Goal: Information Seeking & Learning: Learn about a topic

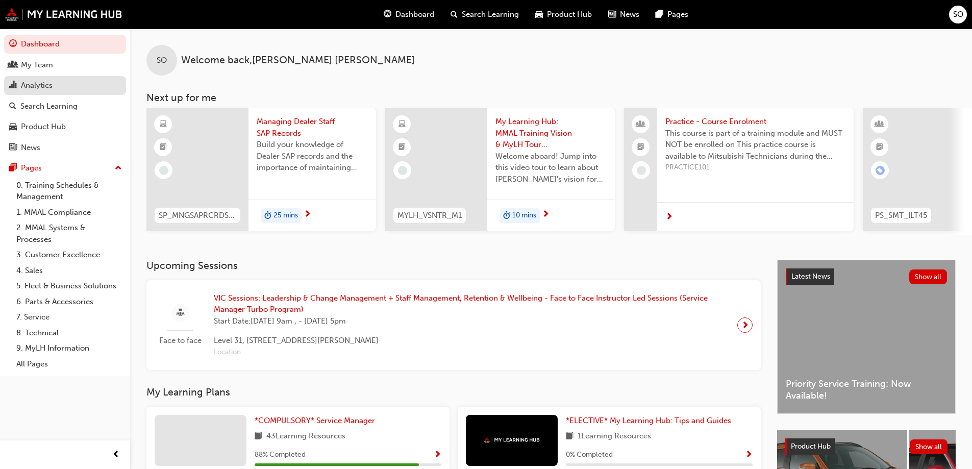
click at [45, 83] on div "Analytics" at bounding box center [37, 86] width 32 height 12
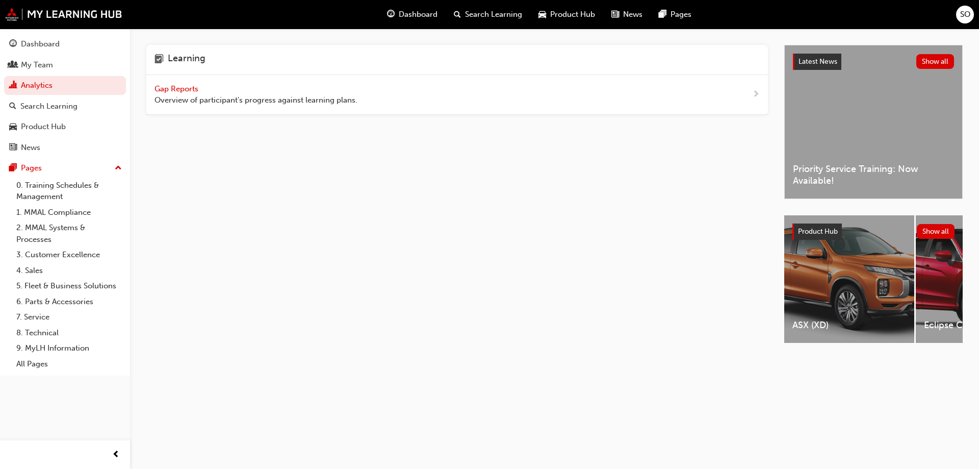
click at [196, 88] on span "Gap Reports" at bounding box center [178, 88] width 46 height 9
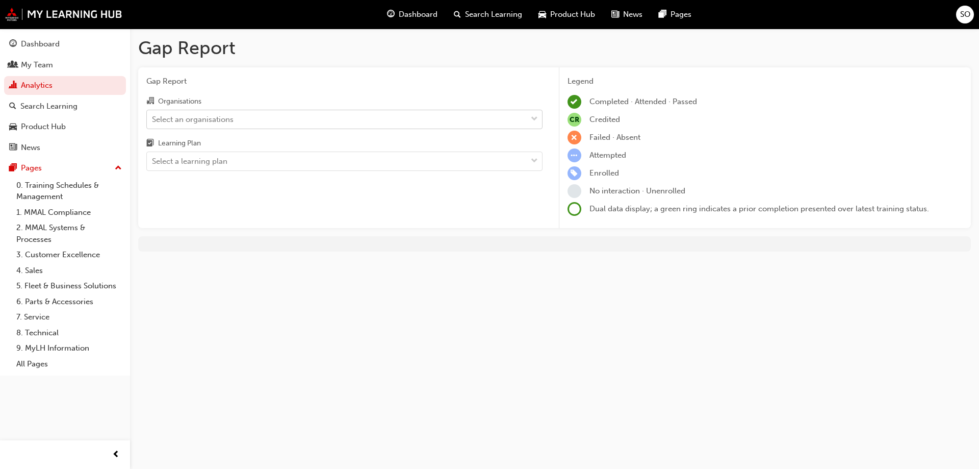
click at [226, 119] on div "Select an organisations" at bounding box center [193, 119] width 82 height 12
click at [153, 119] on input "Organisations Select an organisations" at bounding box center [152, 118] width 1 height 9
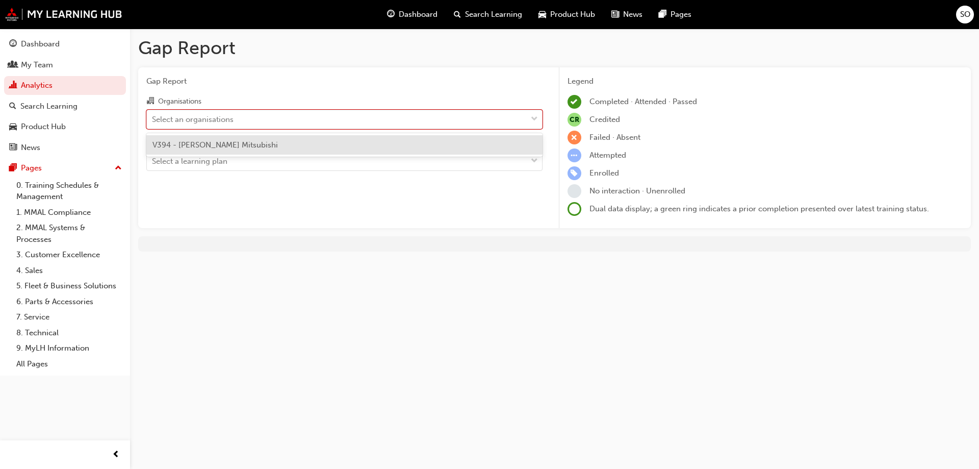
click at [218, 145] on span "V394 - Callaghan Mitsubishi" at bounding box center [215, 144] width 125 height 9
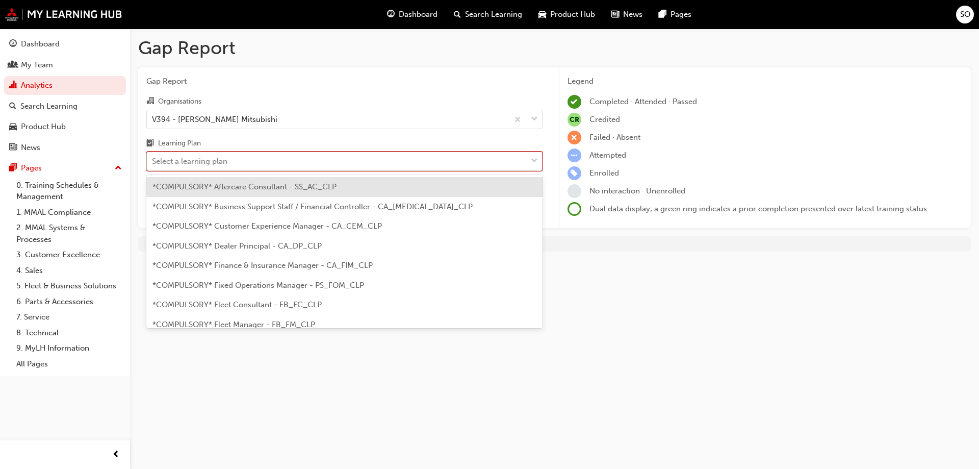
click at [216, 164] on div "Select a learning plan" at bounding box center [190, 162] width 76 height 12
click at [153, 164] on input "Learning Plan option *COMPULSORY* Aftercare Consultant - SS_AC_CLP focused, 1 o…" at bounding box center [152, 161] width 1 height 9
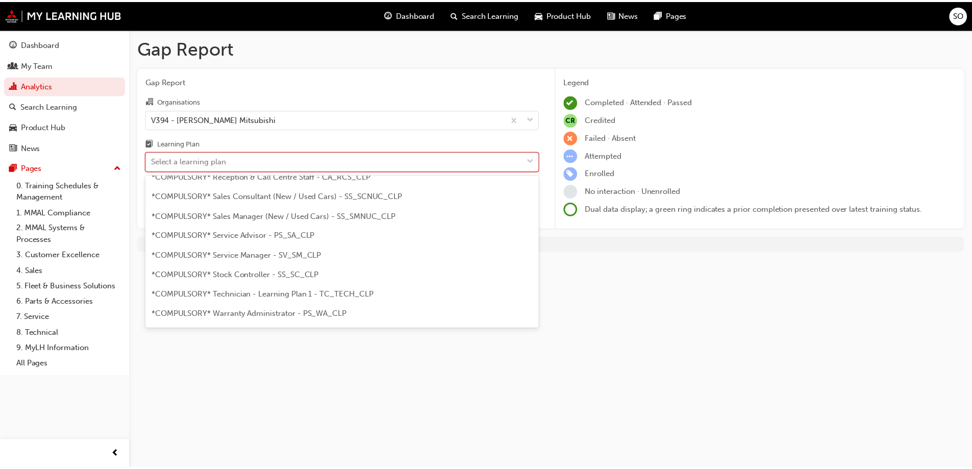
scroll to position [306, 0]
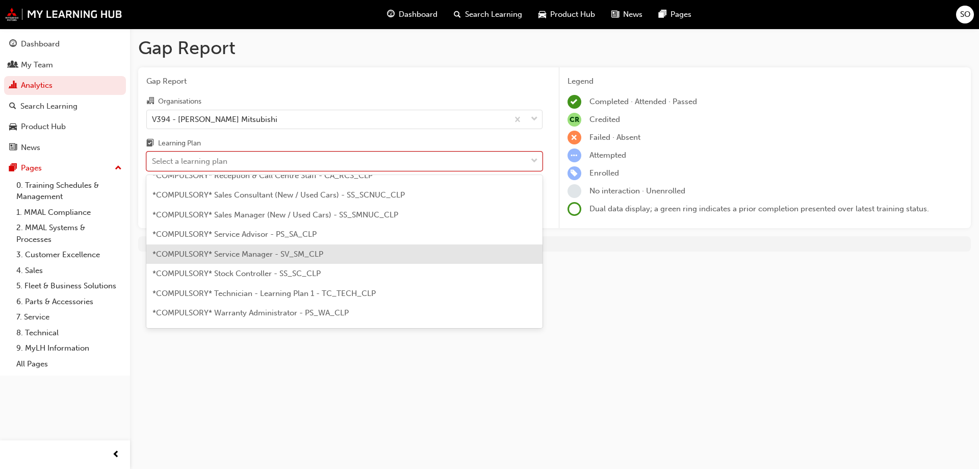
click at [223, 257] on span "*COMPULSORY* Service Manager - SV_SM_CLP" at bounding box center [238, 253] width 171 height 9
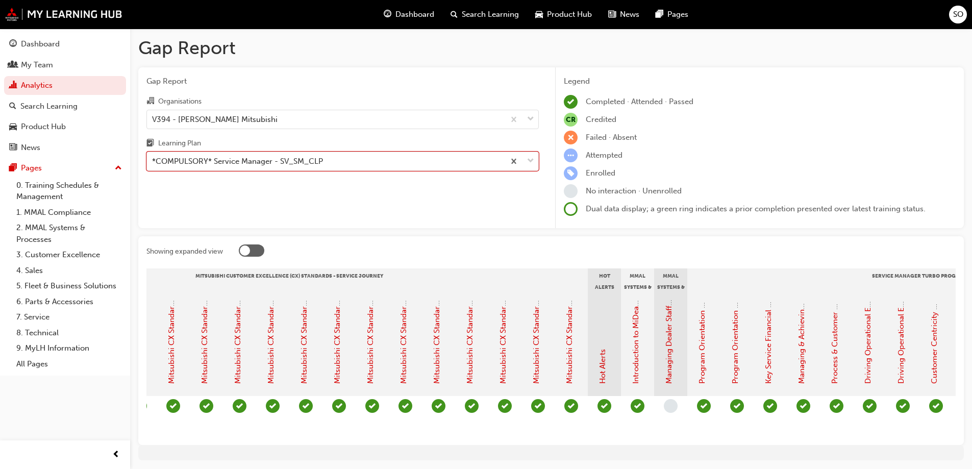
scroll to position [0, 588]
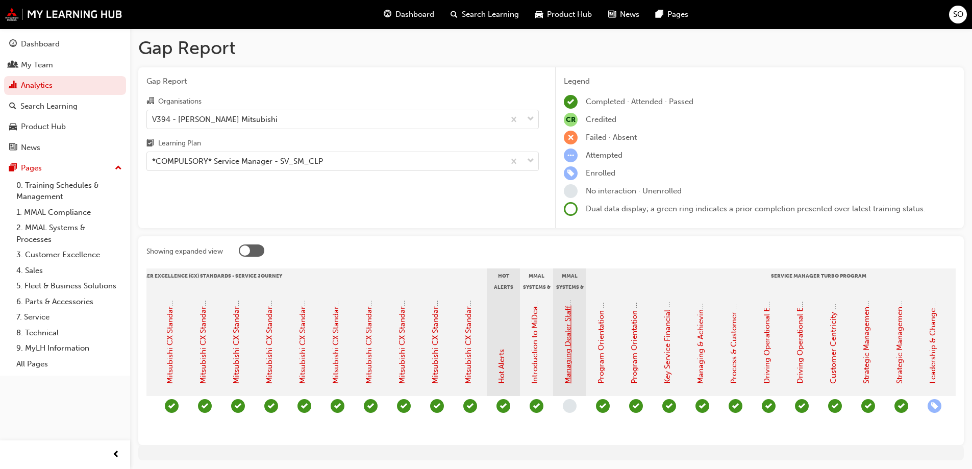
click at [565, 356] on link "Managing Dealer Staff SAP Records" at bounding box center [567, 321] width 9 height 124
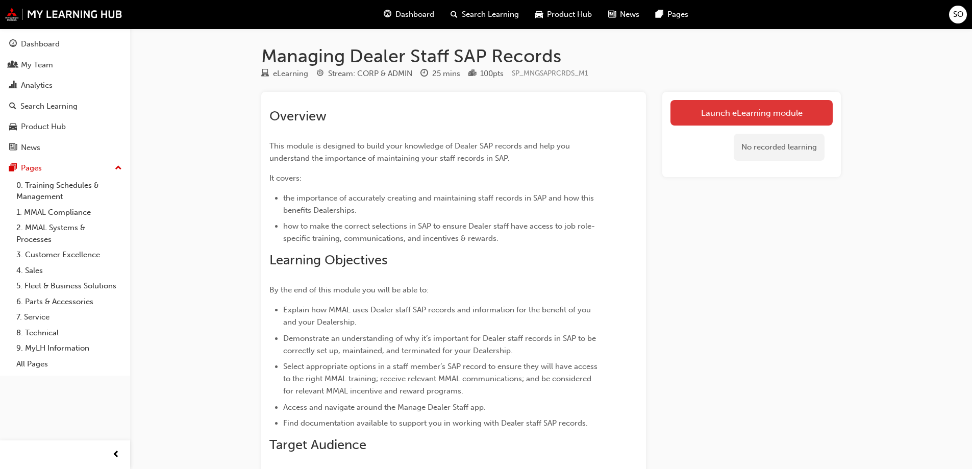
click at [727, 116] on link "Launch eLearning module" at bounding box center [751, 113] width 162 height 26
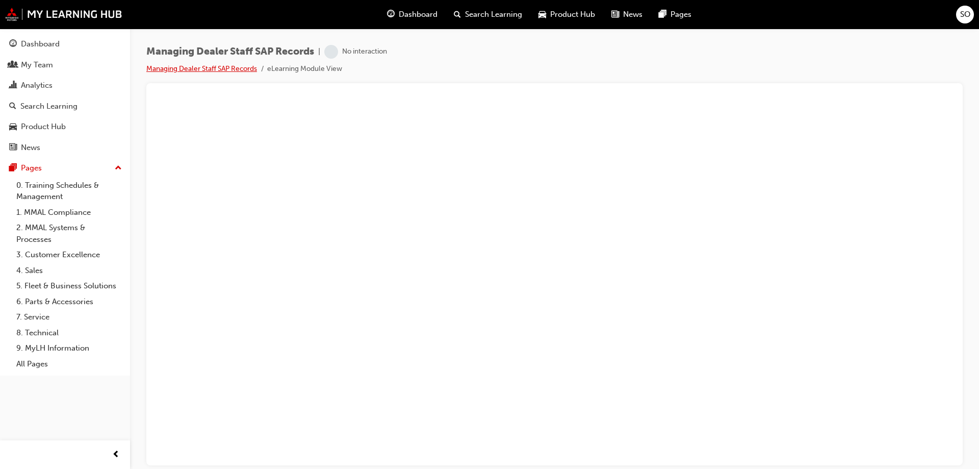
click at [210, 68] on link "Managing Dealer Staff SAP Records" at bounding box center [201, 68] width 111 height 9
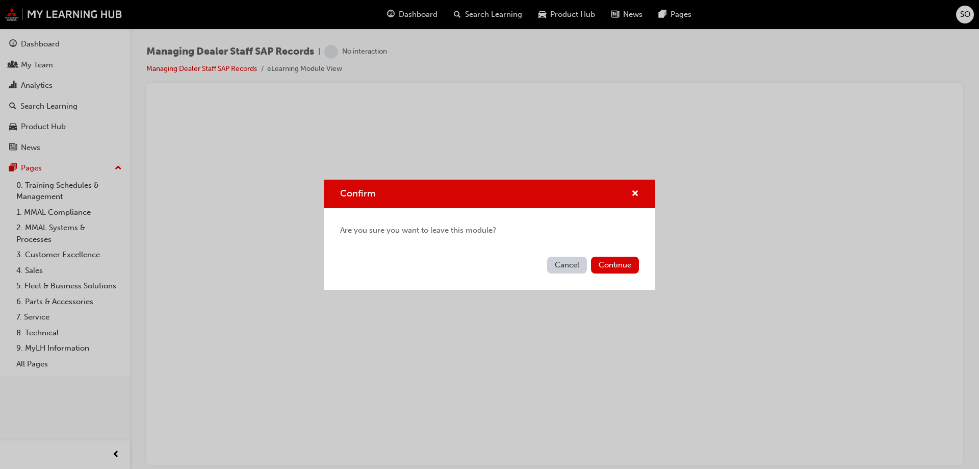
click at [573, 267] on button "Cancel" at bounding box center [567, 265] width 40 height 17
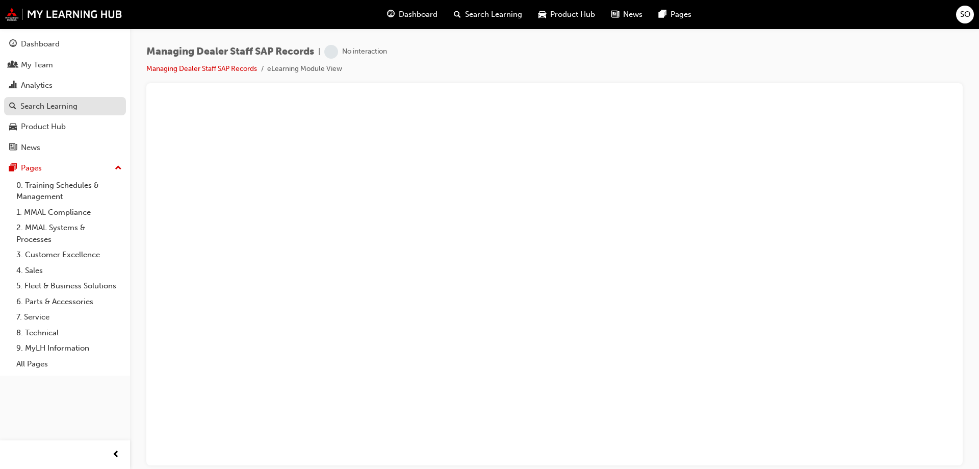
click at [44, 108] on div "Search Learning" at bounding box center [48, 106] width 57 height 12
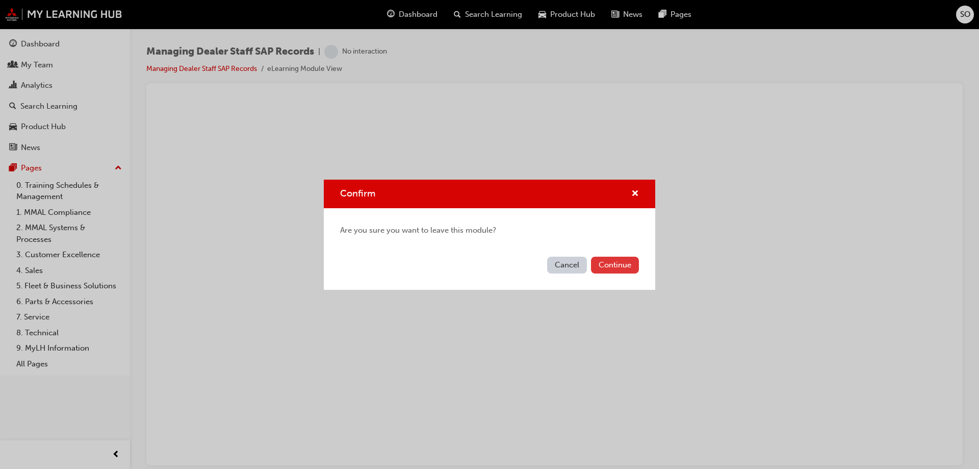
click at [610, 267] on button "Continue" at bounding box center [615, 265] width 48 height 17
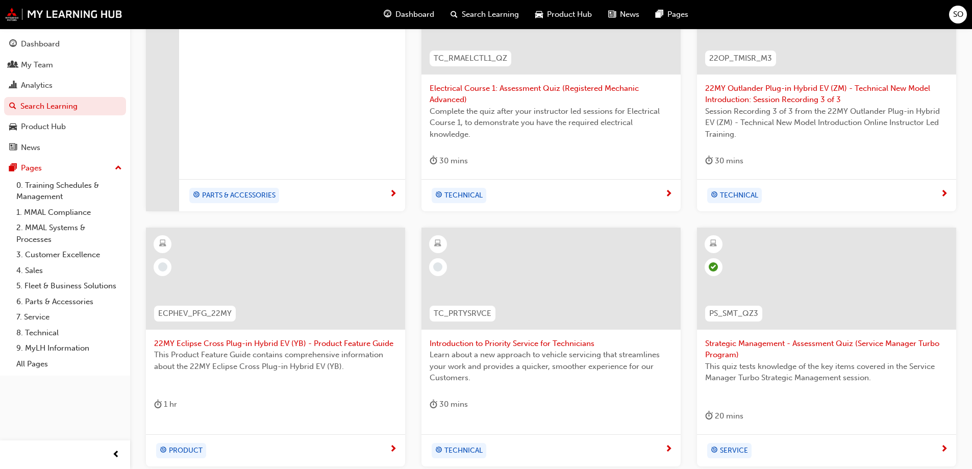
scroll to position [357, 0]
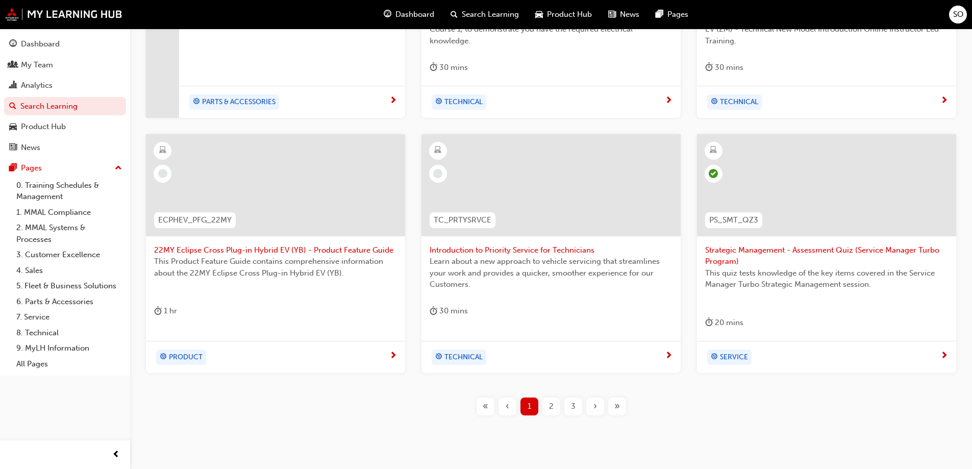
click at [549, 409] on span "2" at bounding box center [551, 406] width 5 height 12
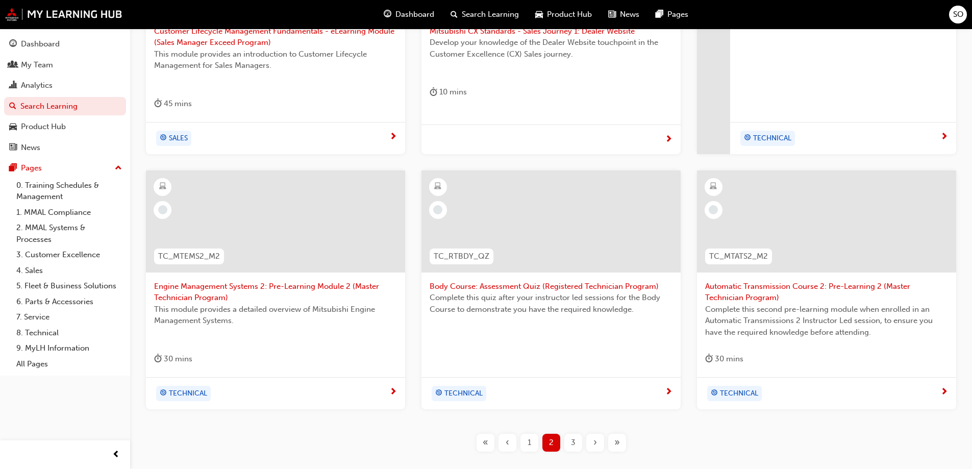
scroll to position [357, 0]
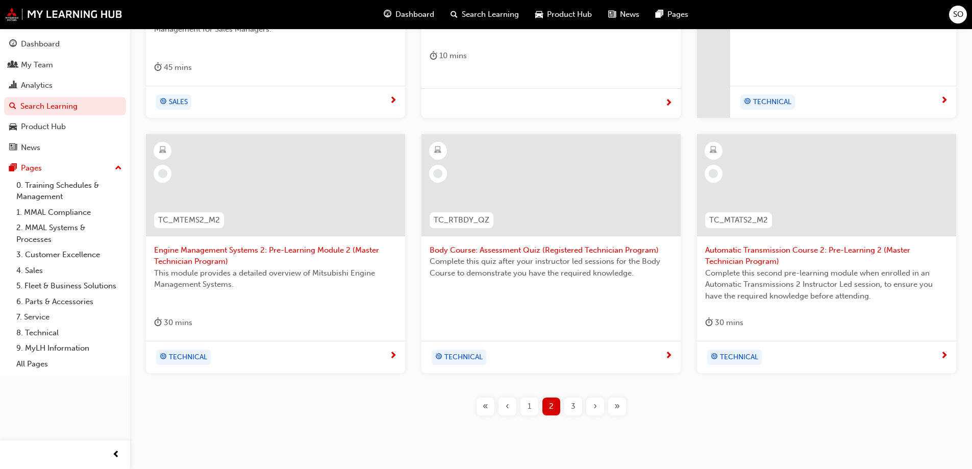
click at [574, 406] on span "3" at bounding box center [573, 406] width 5 height 12
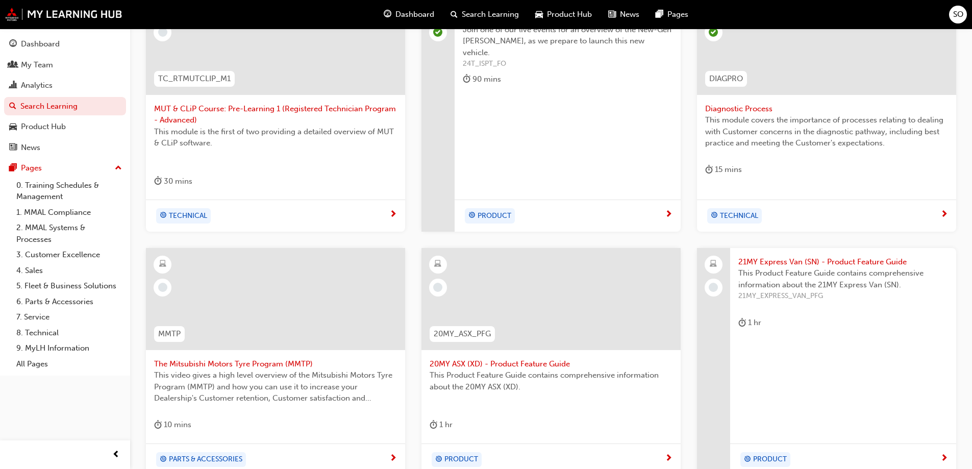
scroll to position [357, 0]
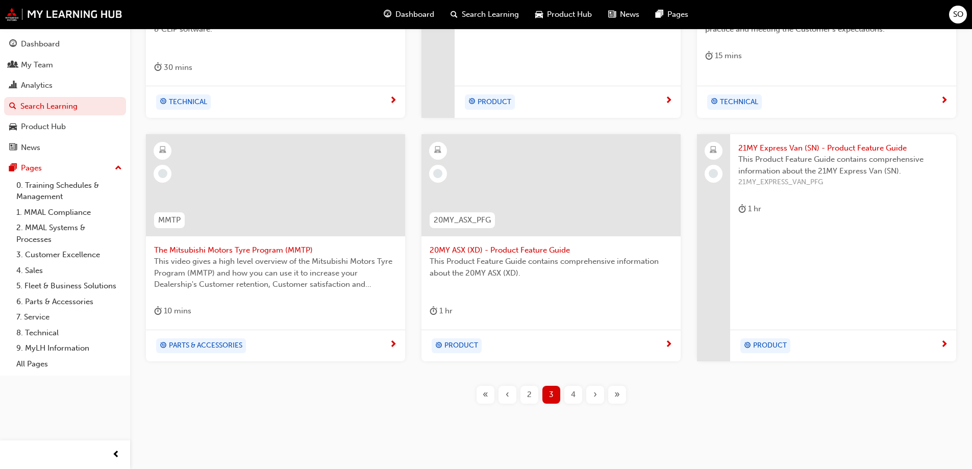
click at [579, 398] on div "4" at bounding box center [573, 395] width 18 height 18
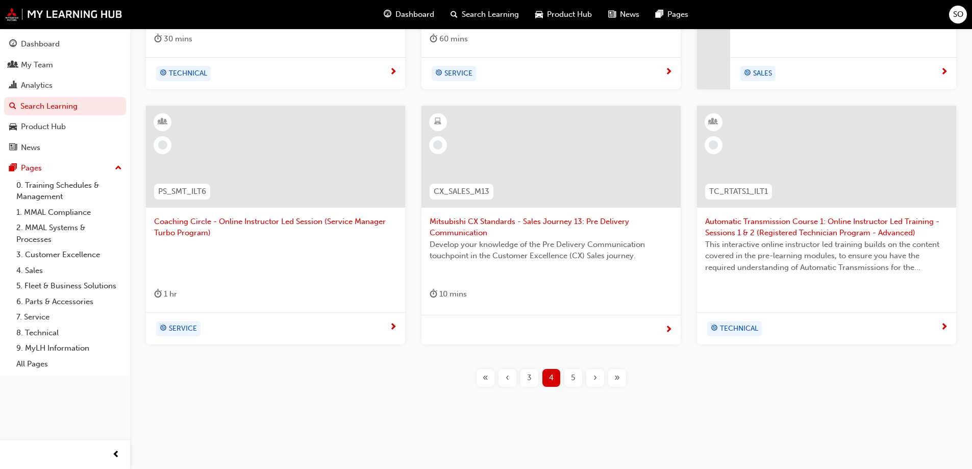
scroll to position [386, 0]
click at [574, 375] on span "5" at bounding box center [573, 377] width 4 height 12
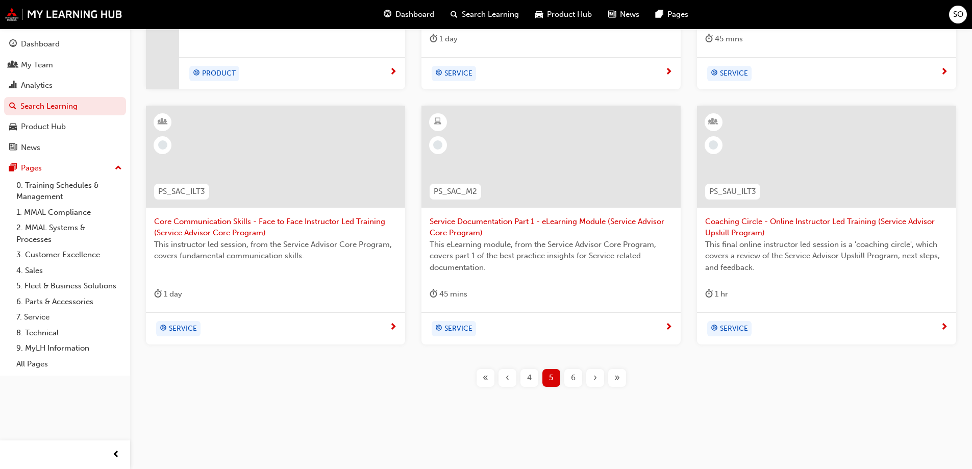
scroll to position [386, 0]
click at [581, 379] on div "6" at bounding box center [573, 377] width 18 height 18
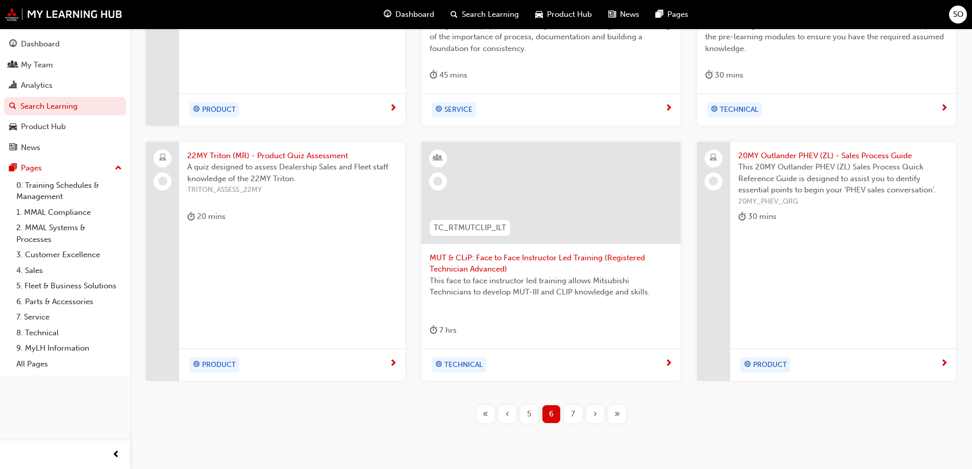
scroll to position [386, 0]
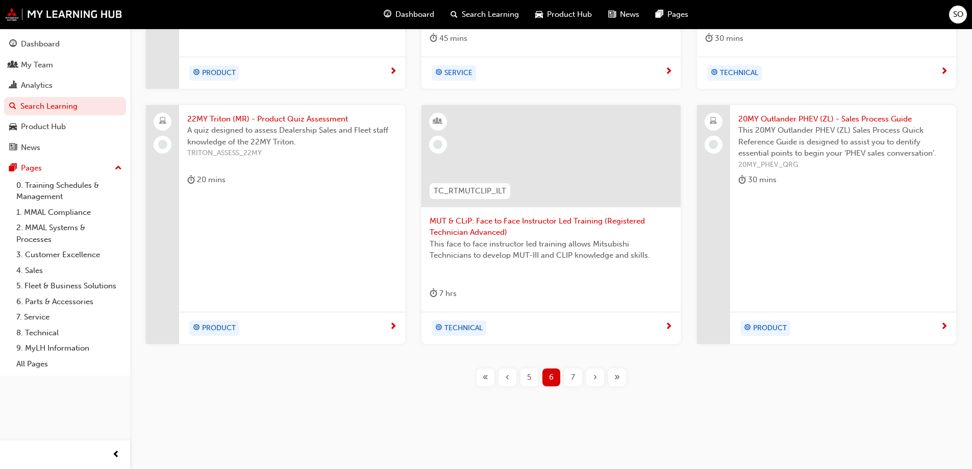
click at [575, 376] on div "7" at bounding box center [573, 377] width 18 height 18
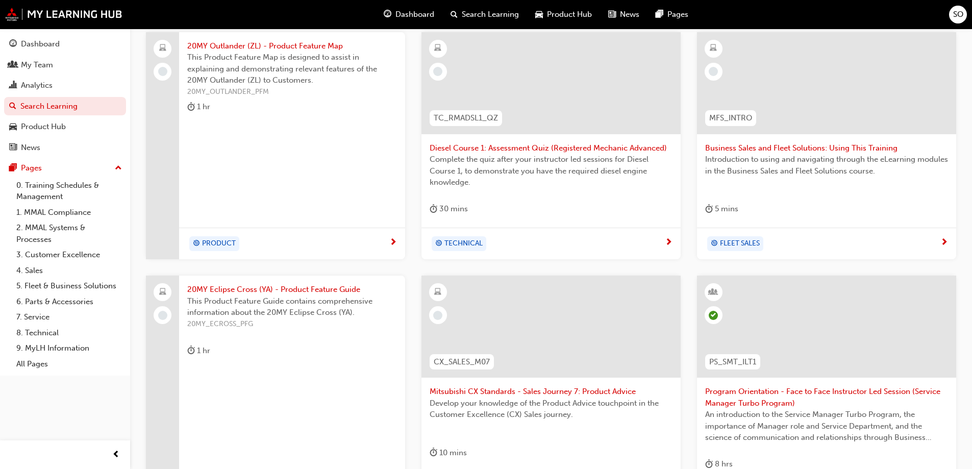
scroll to position [119, 0]
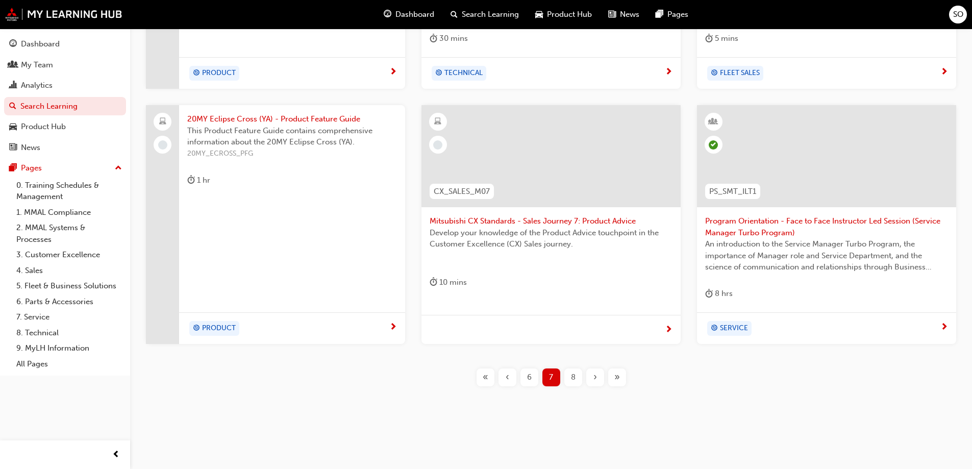
click at [576, 378] on div "8" at bounding box center [573, 377] width 18 height 18
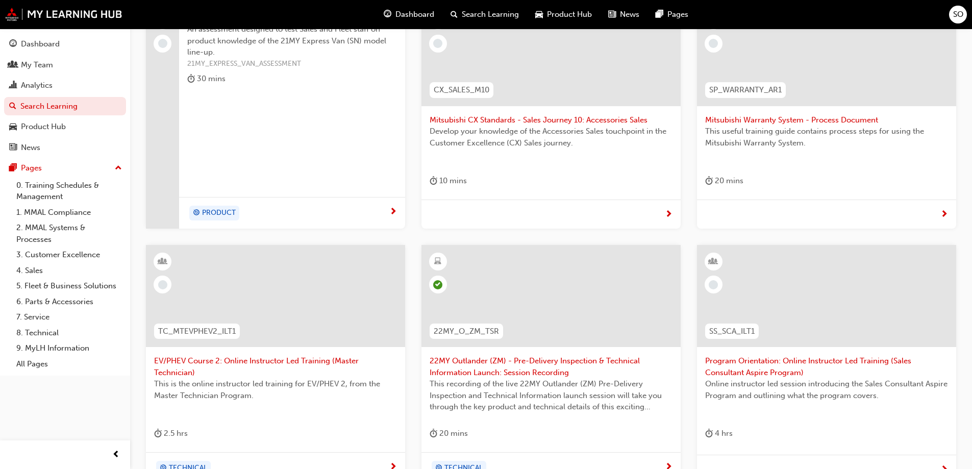
scroll to position [321, 0]
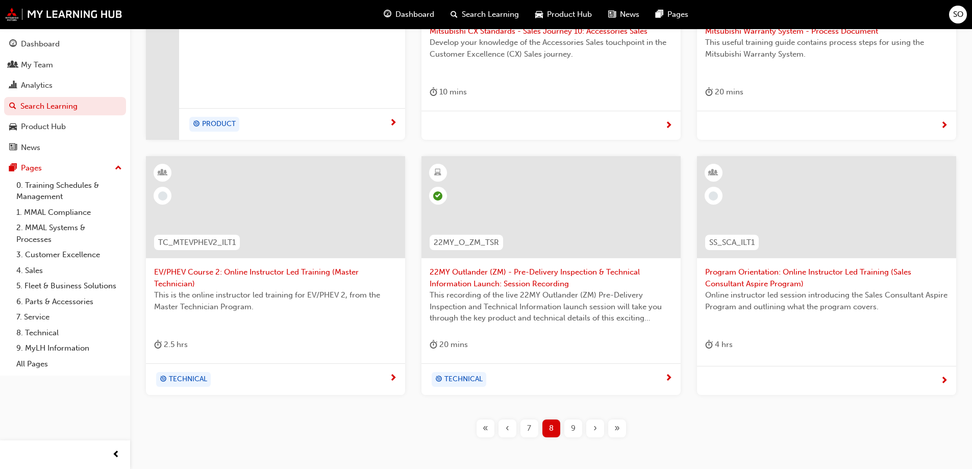
click at [573, 427] on span "9" at bounding box center [573, 428] width 5 height 12
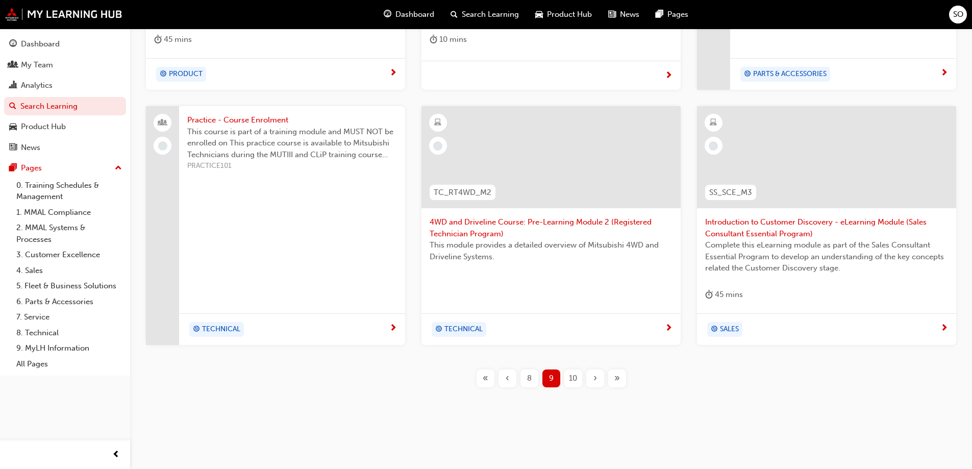
scroll to position [374, 0]
click at [576, 382] on span "10" at bounding box center [573, 377] width 8 height 12
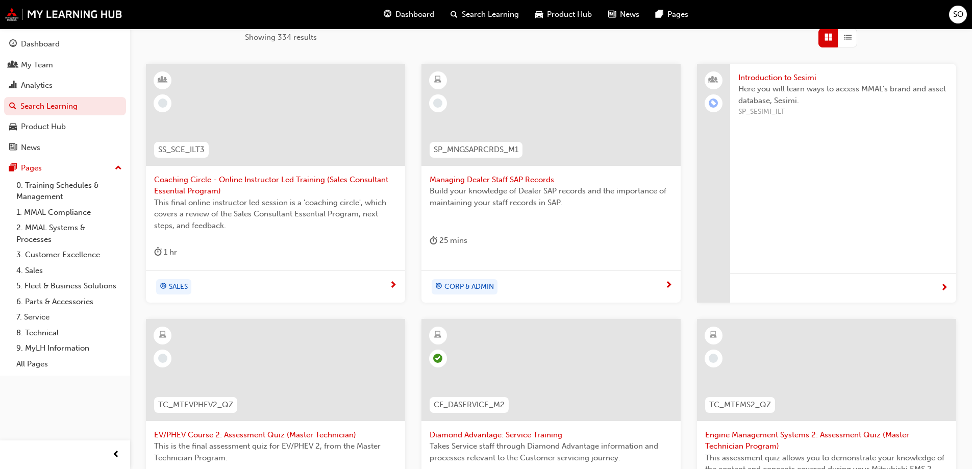
scroll to position [323, 0]
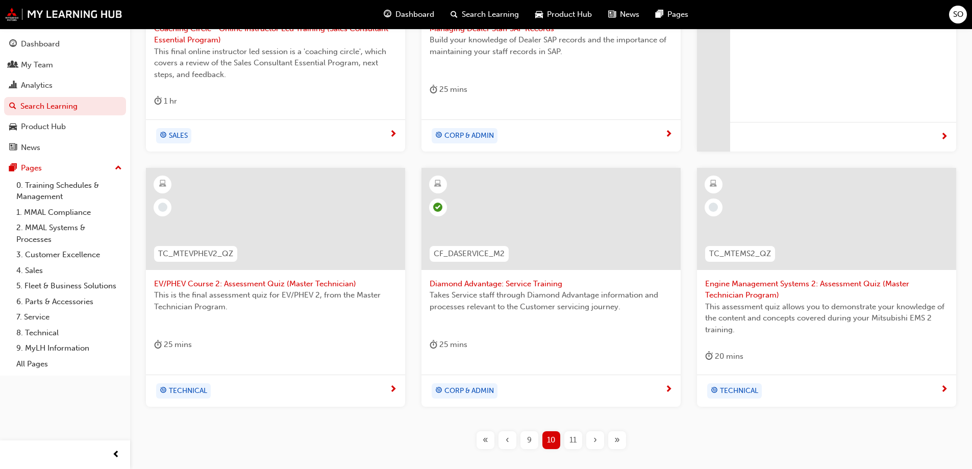
click at [571, 444] on span "11" at bounding box center [572, 440] width 7 height 12
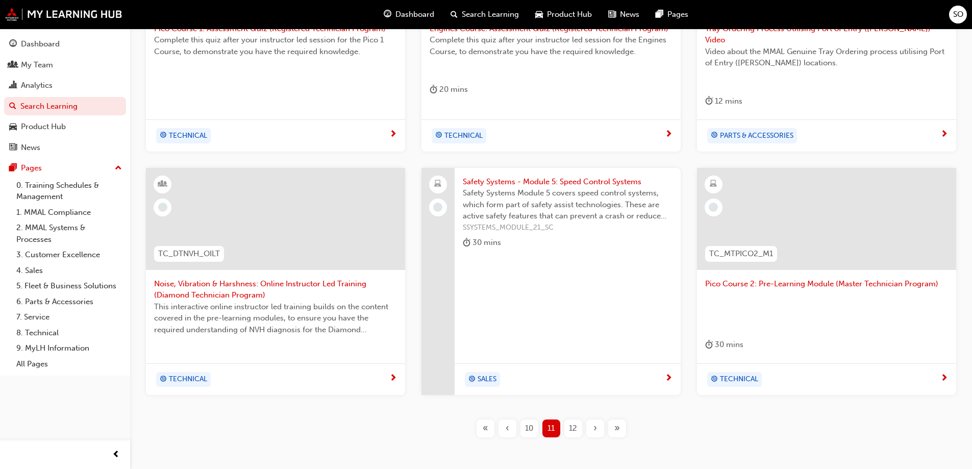
scroll to position [170, 0]
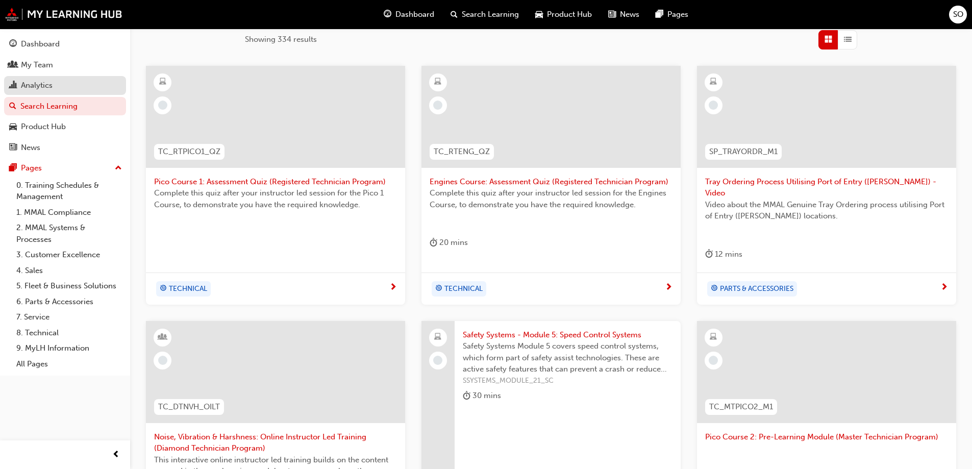
click at [46, 88] on div "Analytics" at bounding box center [37, 86] width 32 height 12
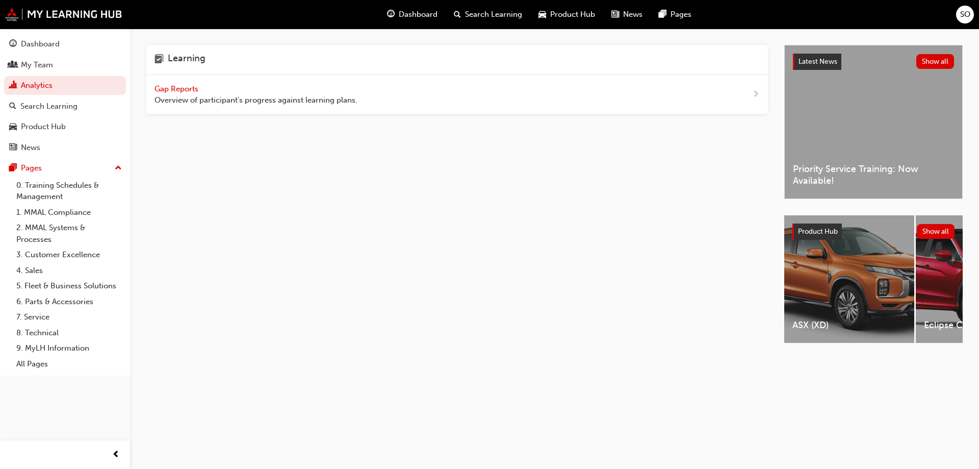
click at [168, 94] on div "Gap Reports Overview of participant's progress against learning plans." at bounding box center [256, 94] width 203 height 23
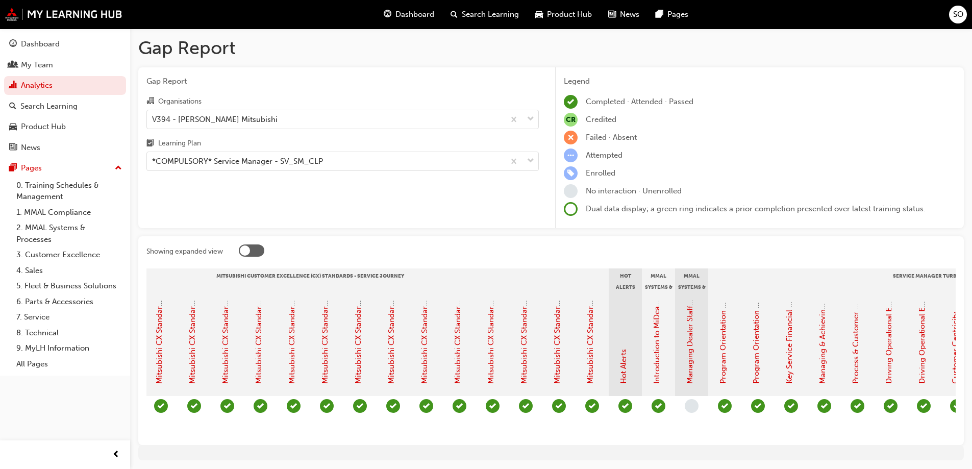
scroll to position [0, 459]
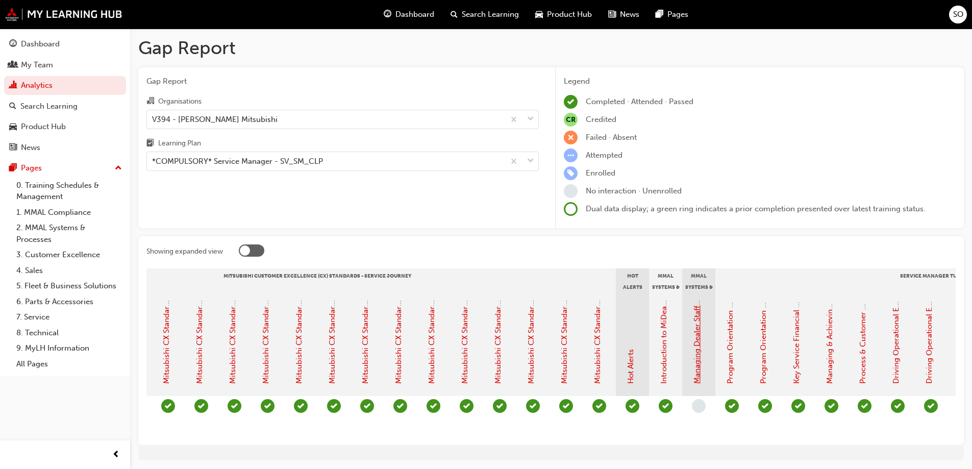
click at [693, 368] on link "Managing Dealer Staff SAP Records" at bounding box center [696, 321] width 9 height 124
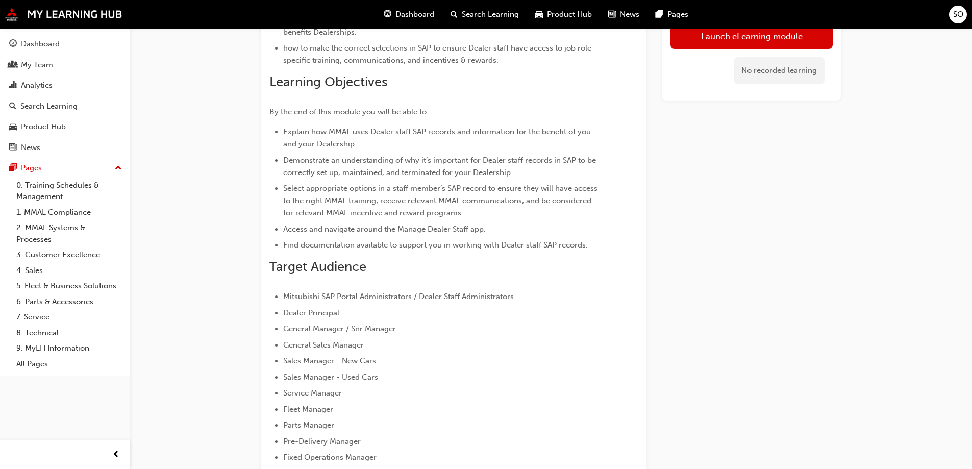
scroll to position [31, 0]
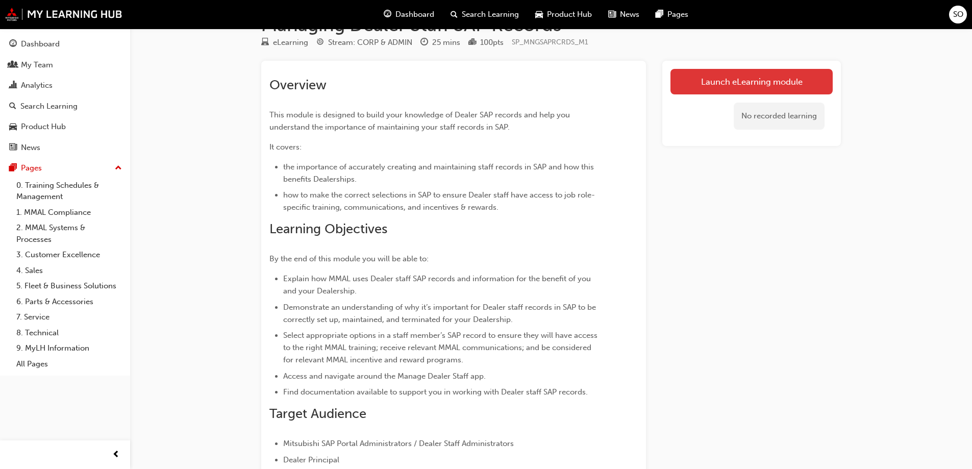
click at [707, 79] on link "Launch eLearning module" at bounding box center [751, 82] width 162 height 26
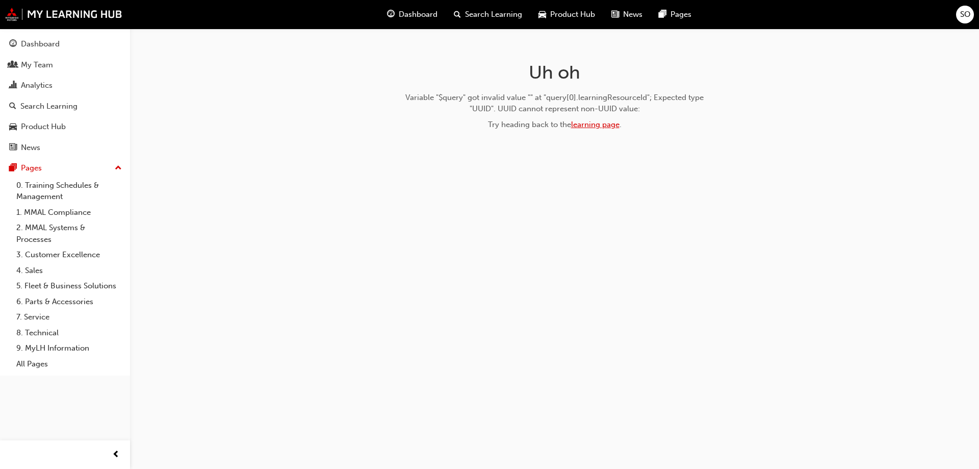
click at [588, 124] on link "learning page" at bounding box center [595, 124] width 48 height 9
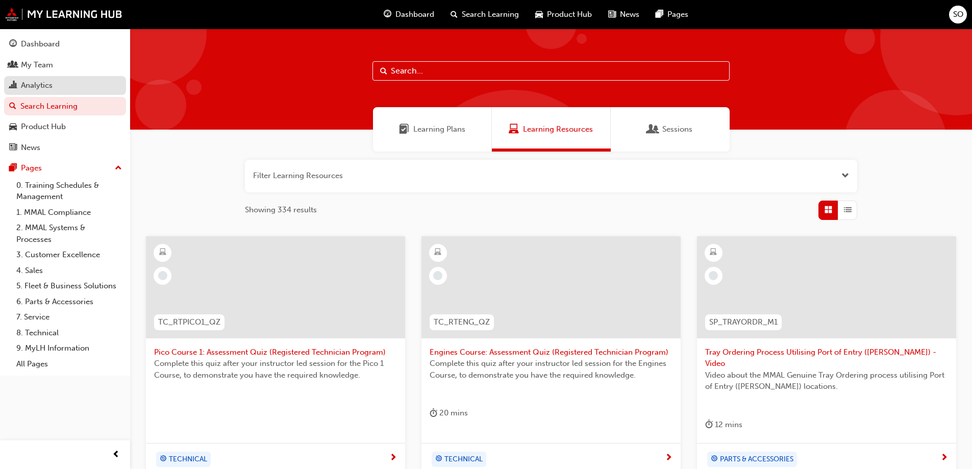
click at [33, 85] on div "Analytics" at bounding box center [37, 86] width 32 height 12
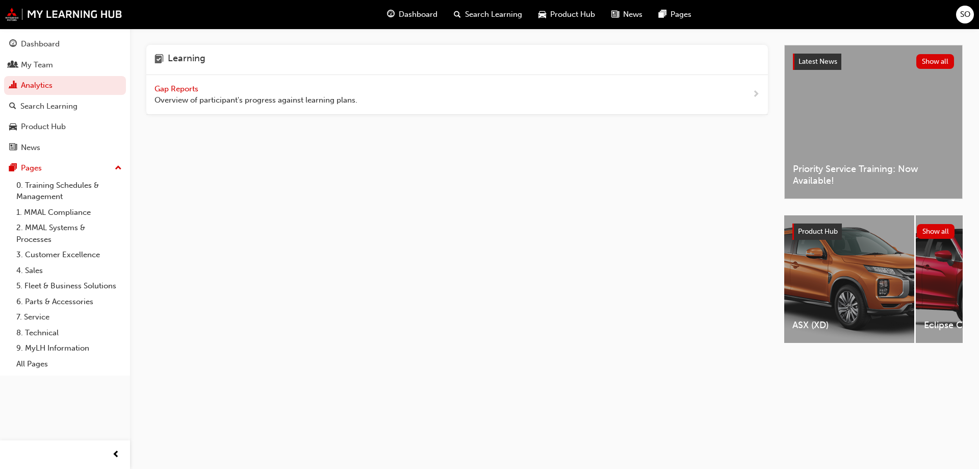
click at [168, 86] on span "Gap Reports" at bounding box center [178, 88] width 46 height 9
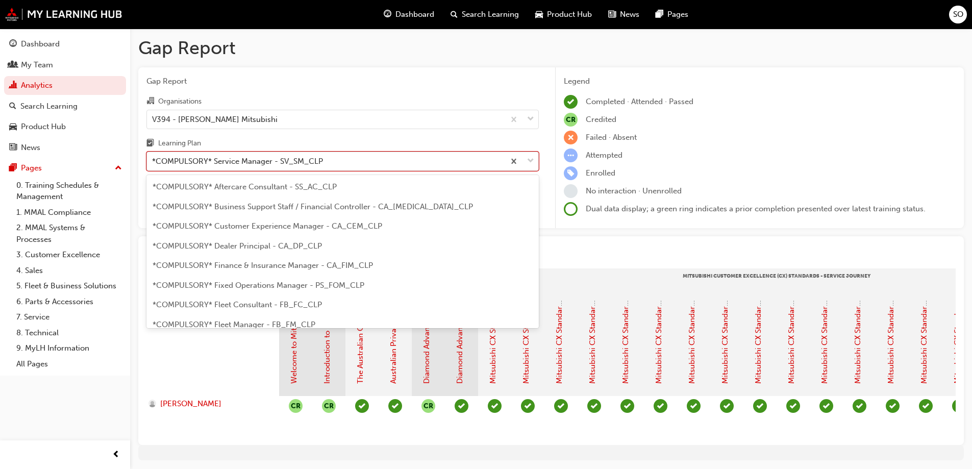
click at [231, 159] on div "*COMPULSORY* Service Manager - SV_SM_CLP" at bounding box center [237, 162] width 171 height 12
click at [153, 159] on input "Learning Plan option *COMPULSORY* Service Manager - SV_SM_CLP focused, 20 of 33…" at bounding box center [152, 161] width 1 height 9
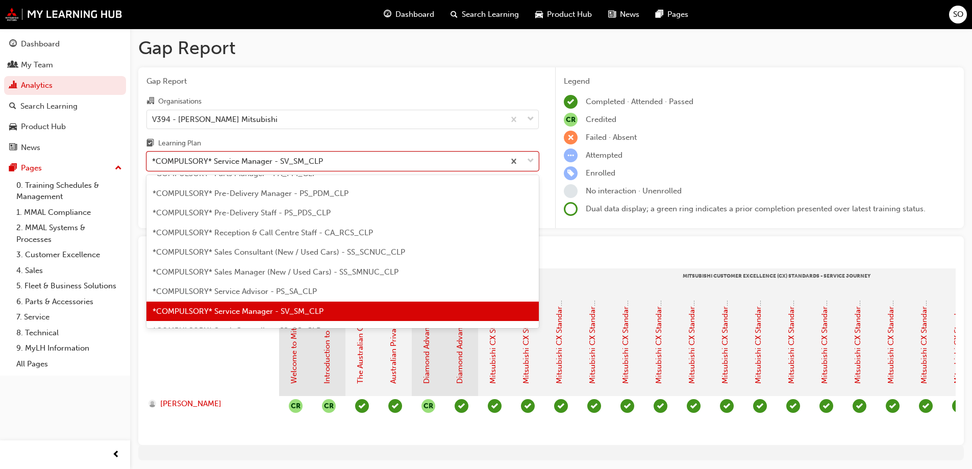
click at [281, 308] on span "*COMPULSORY* Service Manager - SV_SM_CLP" at bounding box center [238, 311] width 171 height 9
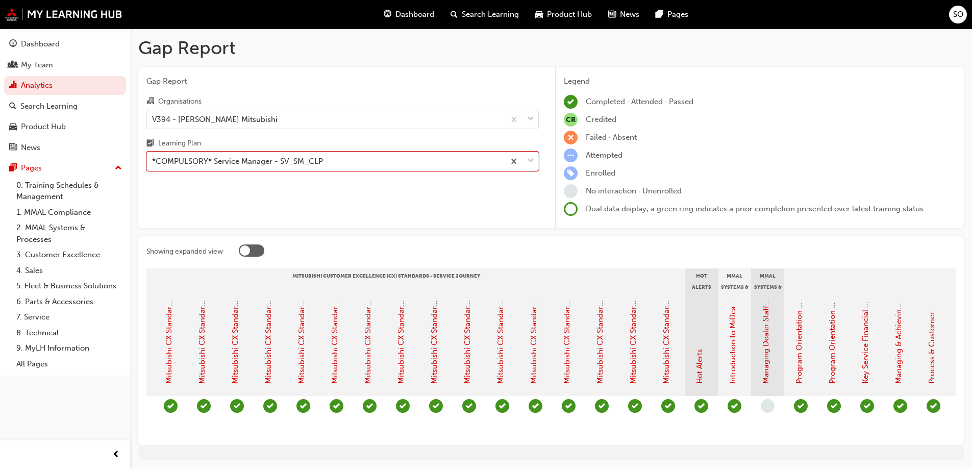
scroll to position [0, 427]
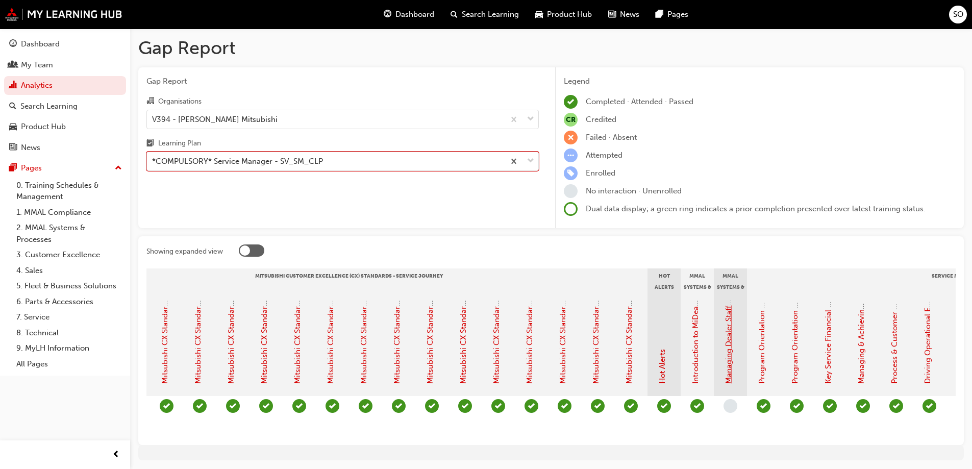
click at [730, 349] on link "Managing Dealer Staff SAP Records" at bounding box center [728, 321] width 9 height 124
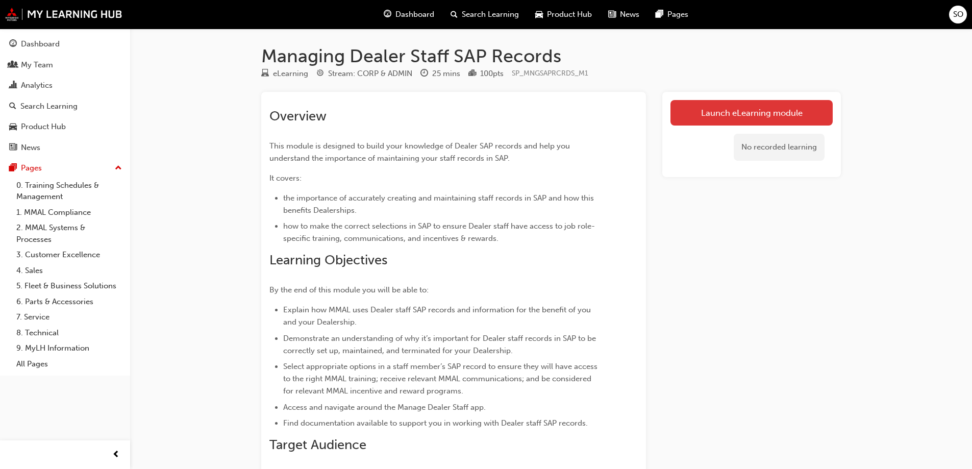
click at [728, 112] on link "Launch eLearning module" at bounding box center [751, 113] width 162 height 26
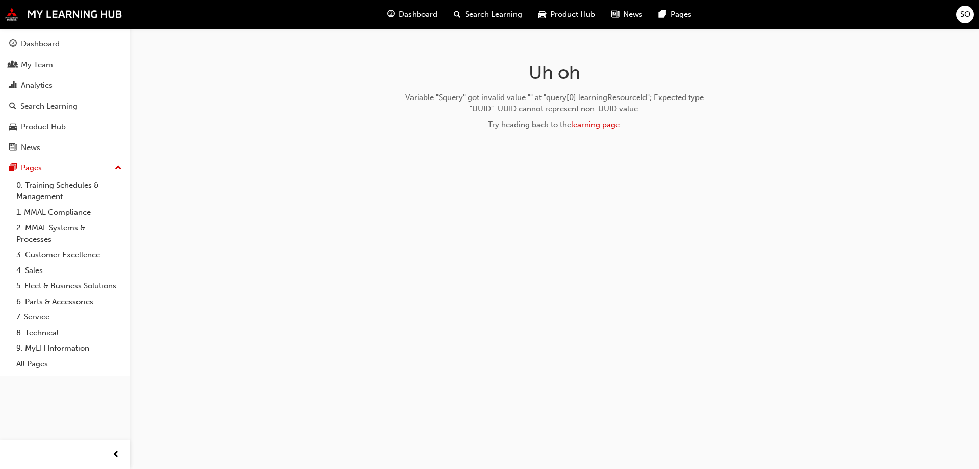
click at [580, 120] on link "learning page" at bounding box center [595, 124] width 48 height 9
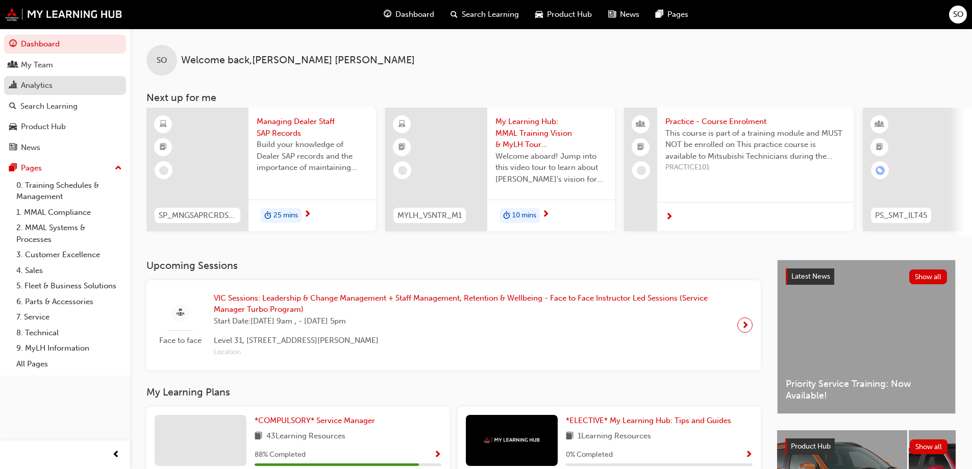
click at [54, 84] on div "Analytics" at bounding box center [65, 85] width 112 height 13
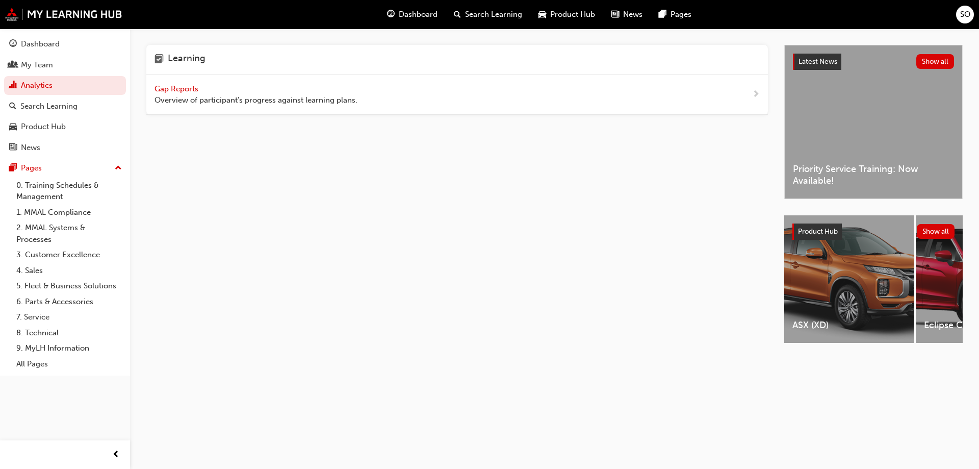
click at [195, 90] on span "Gap Reports" at bounding box center [178, 88] width 46 height 9
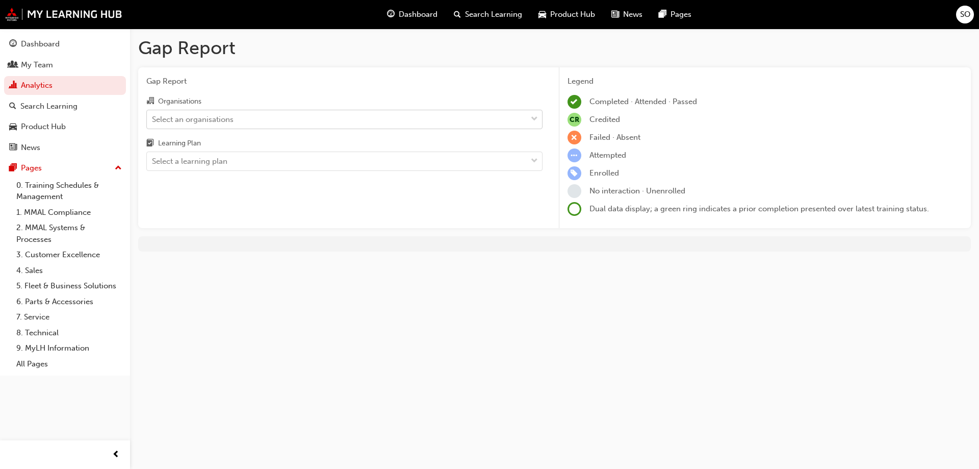
click at [190, 115] on div "Select an organisations" at bounding box center [193, 119] width 82 height 12
click at [153, 115] on input "Organisations Select an organisations" at bounding box center [152, 118] width 1 height 9
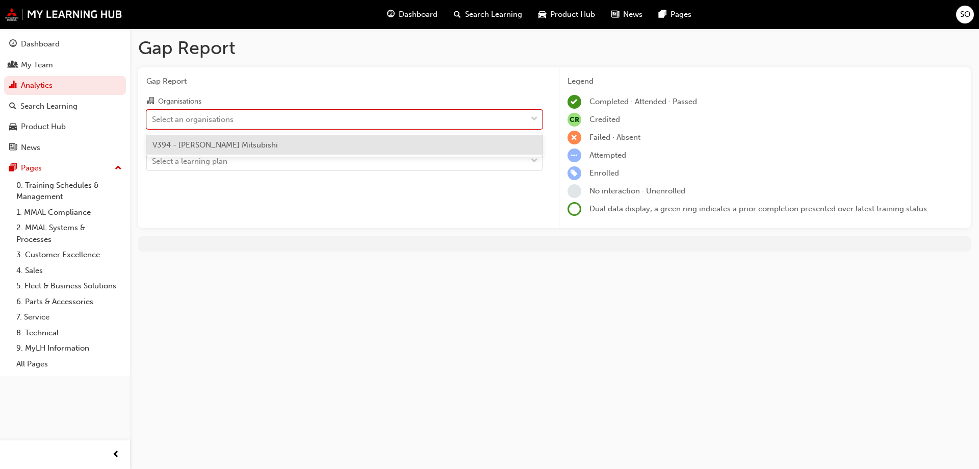
click at [192, 145] on span "V394 - Callaghan Mitsubishi" at bounding box center [215, 144] width 125 height 9
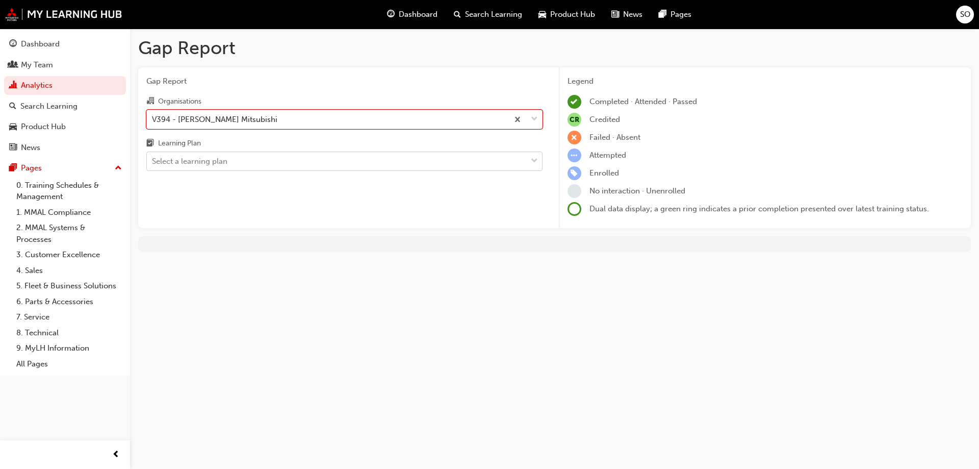
click at [198, 166] on div "Select a learning plan" at bounding box center [190, 162] width 76 height 12
click at [153, 165] on input "Learning Plan Select a learning plan" at bounding box center [152, 161] width 1 height 9
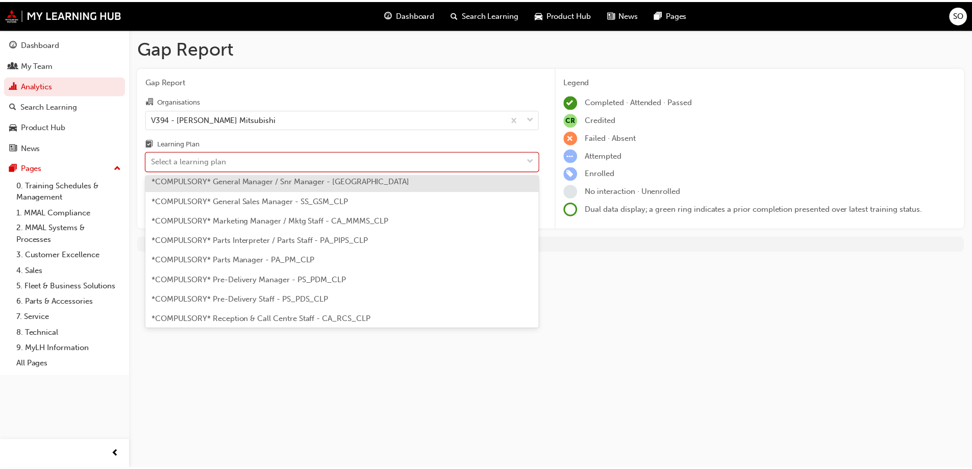
scroll to position [255, 0]
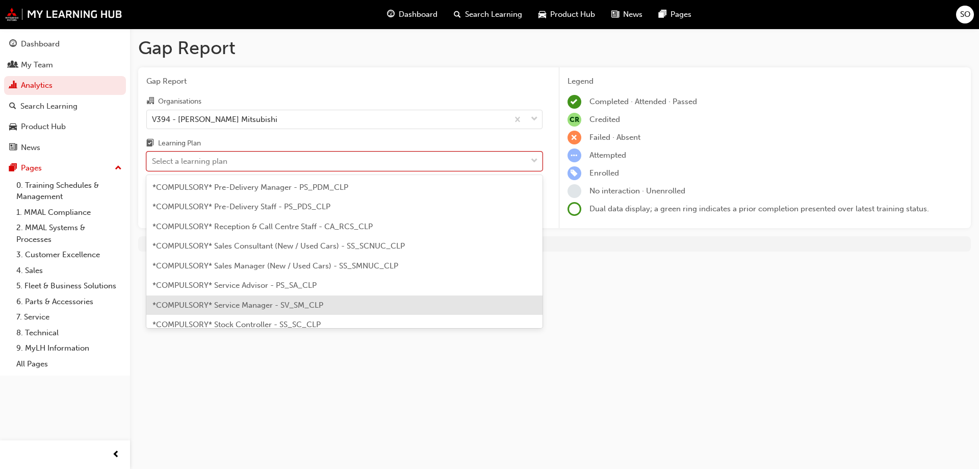
click at [247, 305] on span "*COMPULSORY* Service Manager - SV_SM_CLP" at bounding box center [238, 304] width 171 height 9
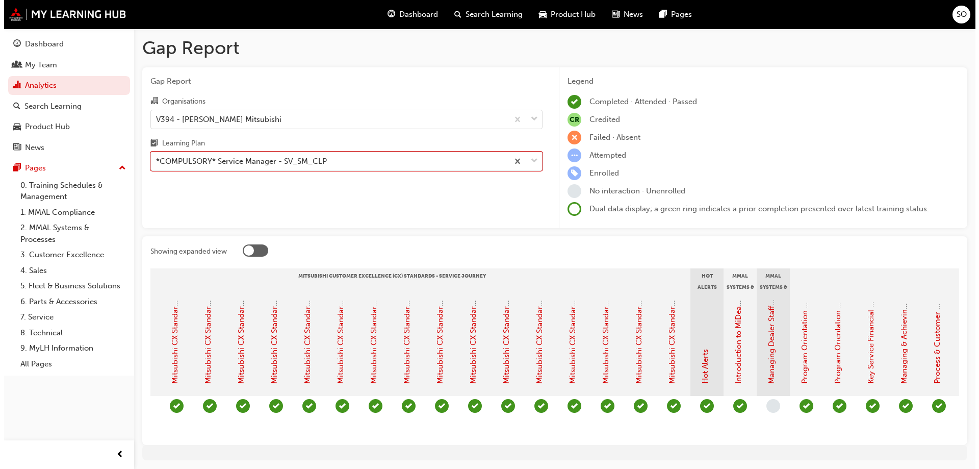
scroll to position [0, 515]
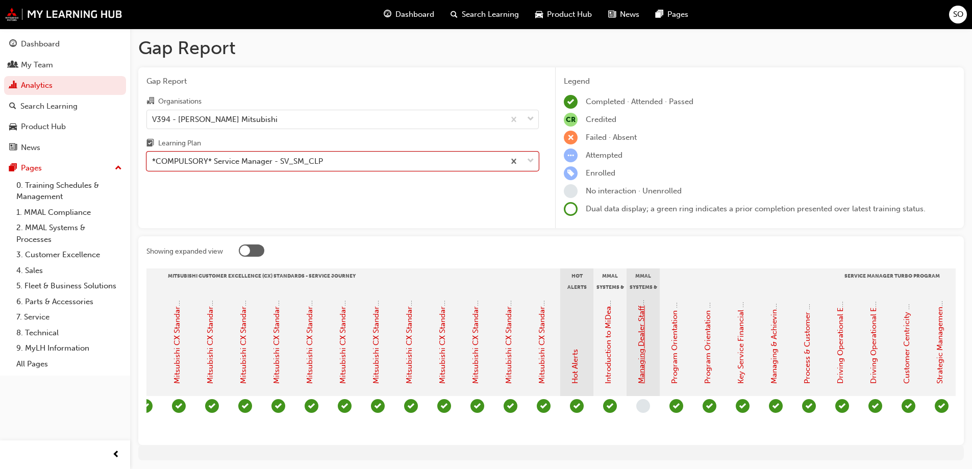
click at [642, 375] on link "Managing Dealer Staff SAP Records" at bounding box center [641, 321] width 9 height 124
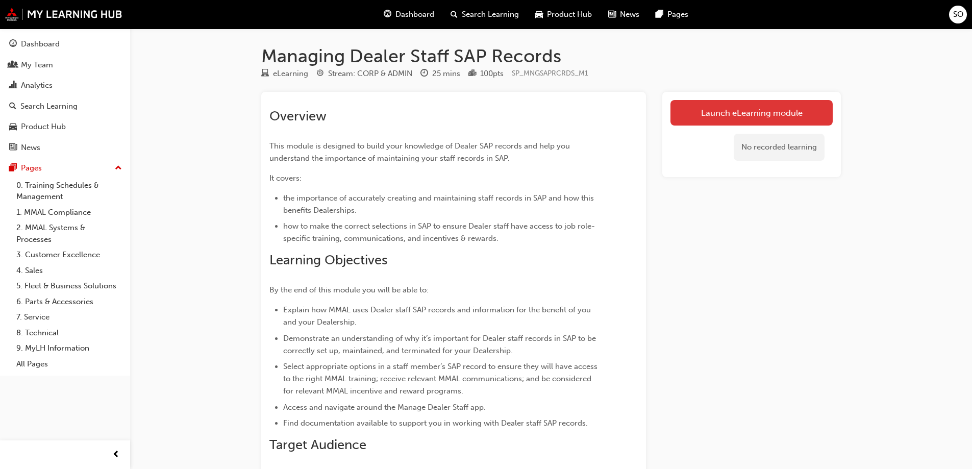
click at [754, 109] on link "Launch eLearning module" at bounding box center [751, 113] width 162 height 26
